Goal: Check status: Check status

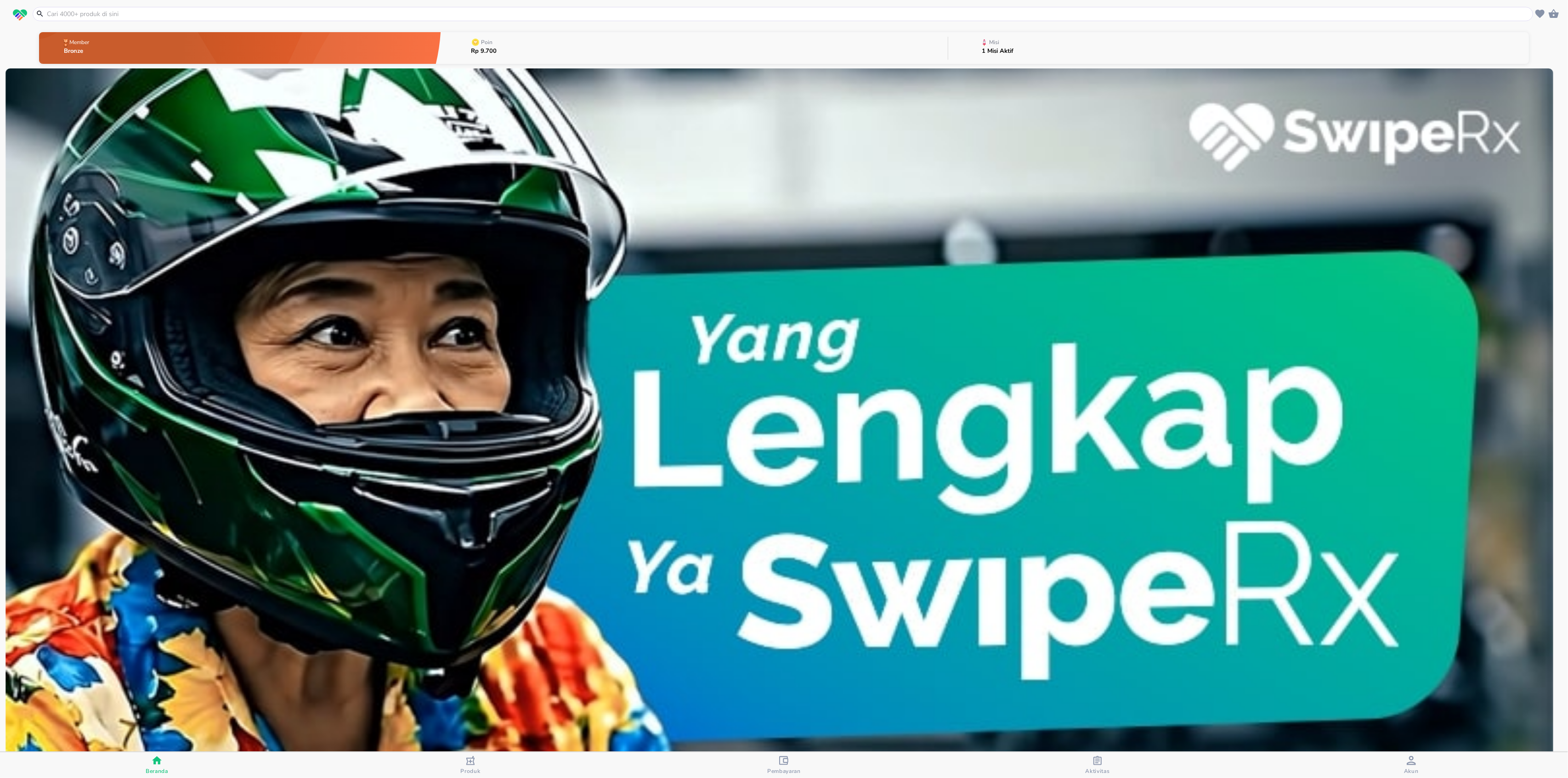
drag, startPoint x: 777, startPoint y: 772, endPoint x: 1042, endPoint y: 772, distance: 265.0
click at [1042, 772] on div "Beranda Produk Pembayaran Aktivitas Akun" at bounding box center [784, 764] width 1568 height 26
click at [1091, 758] on div "Aktivitas" at bounding box center [1097, 764] width 24 height 19
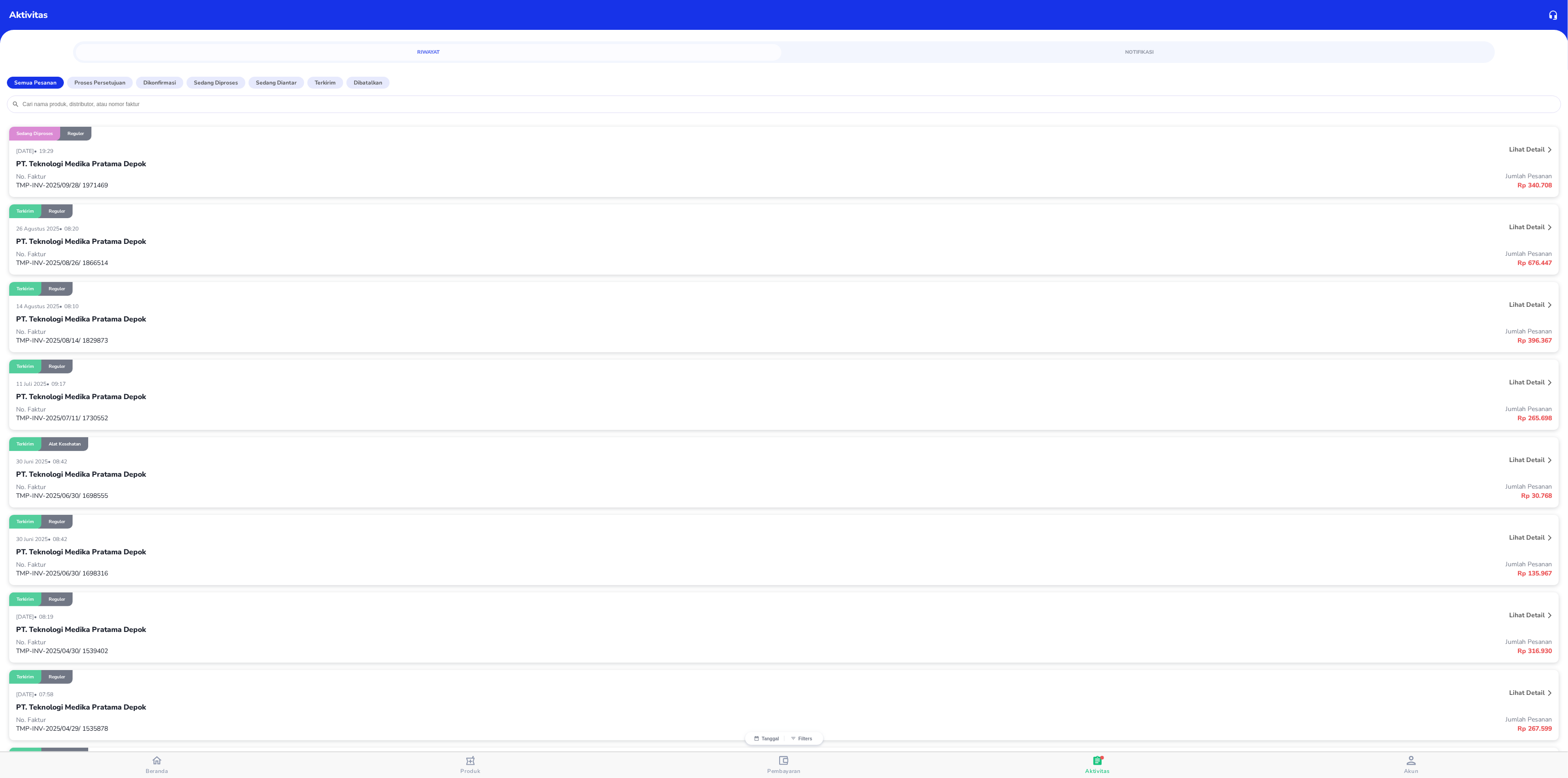
click at [167, 161] on div "PT. Teknologi Medika Pratama Depok" at bounding box center [783, 164] width 1536 height 16
